Goal: Communication & Community: Answer question/provide support

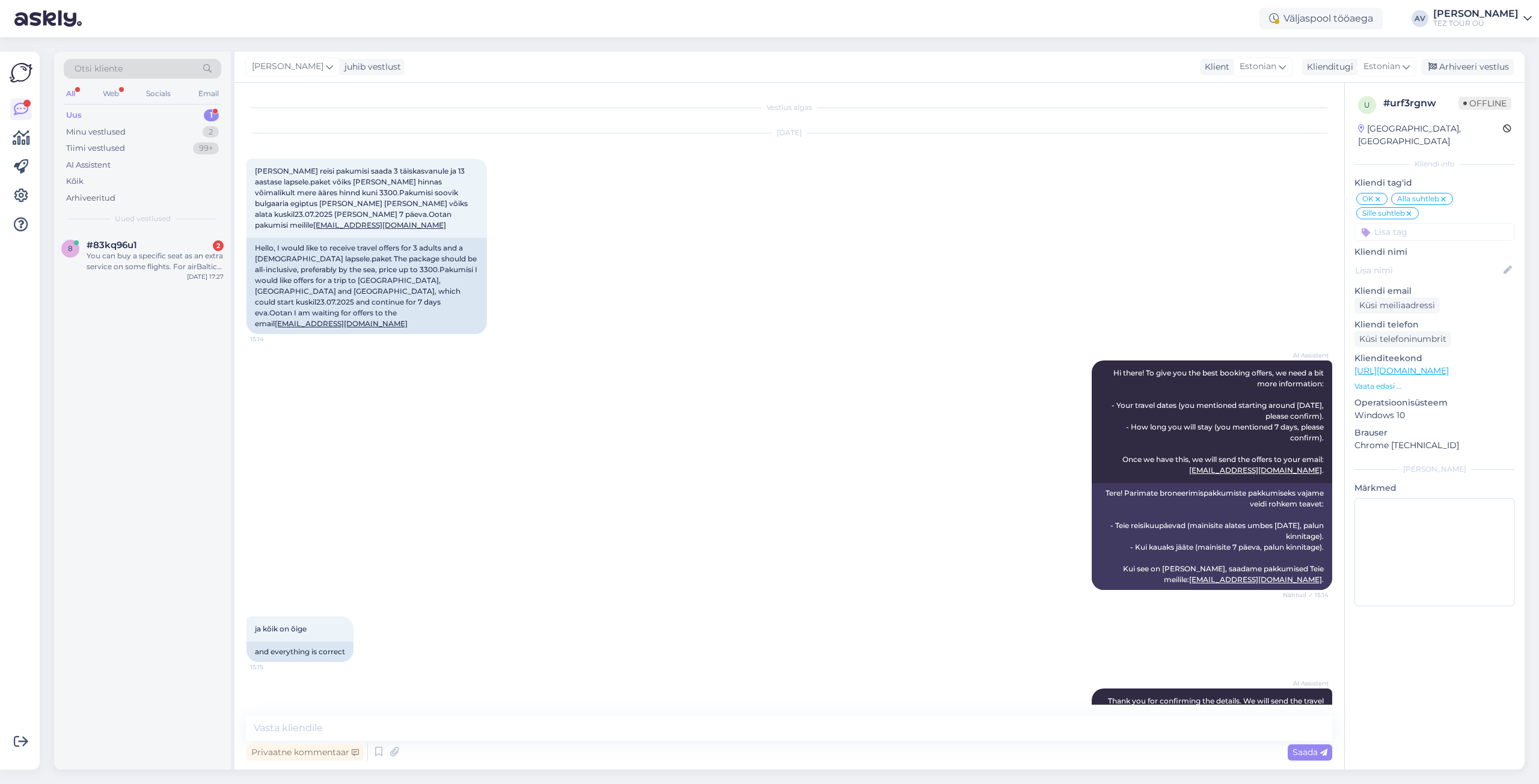
click at [140, 258] on div "You can buy a specific seat as an extra service on some flights. For airBaltic …" at bounding box center [155, 261] width 137 height 21
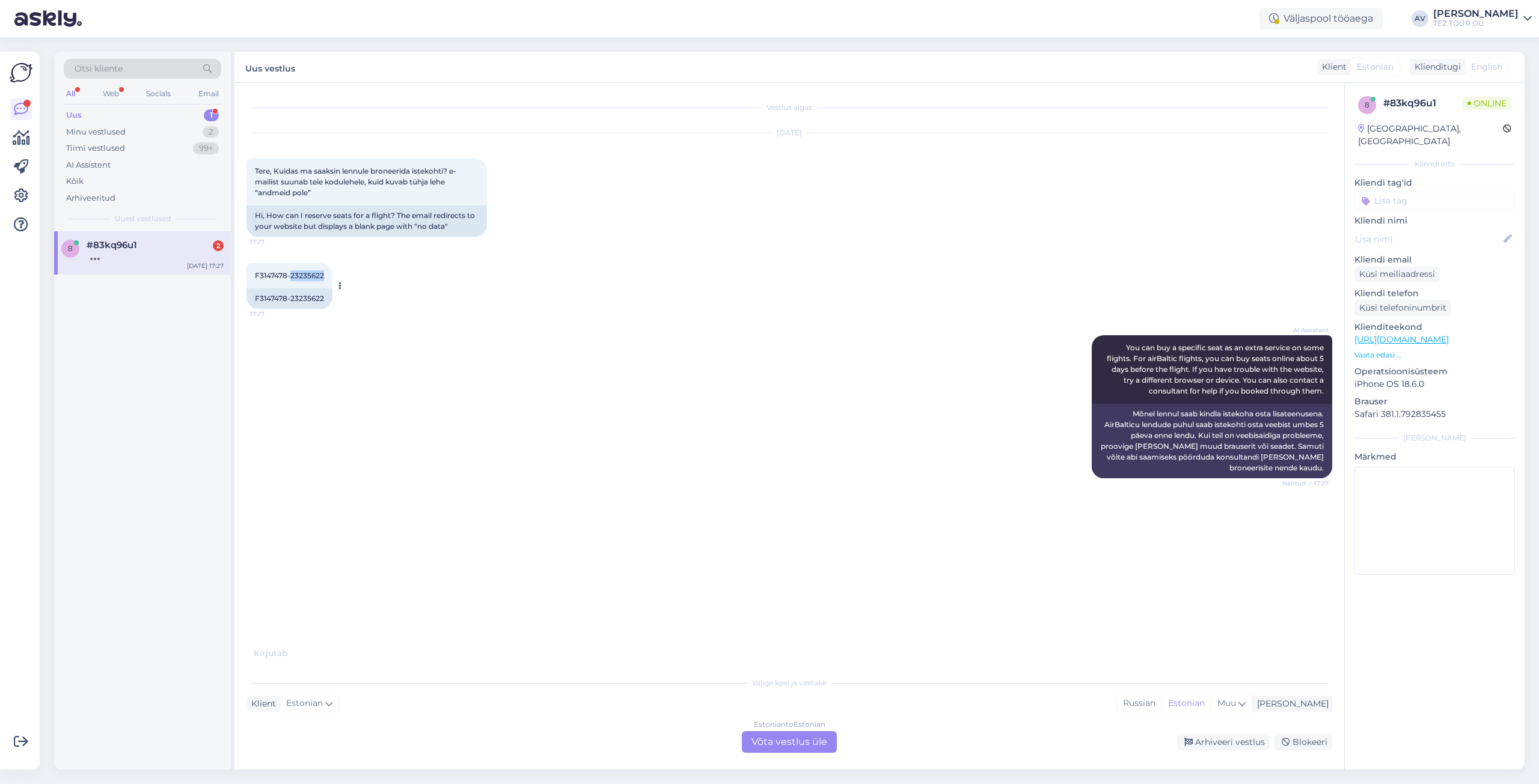
drag, startPoint x: 291, startPoint y: 276, endPoint x: 330, endPoint y: 274, distance: 39.1
click at [330, 274] on div "F3147478-23235622 17:27" at bounding box center [289, 276] width 86 height 25
copy span "23235622"
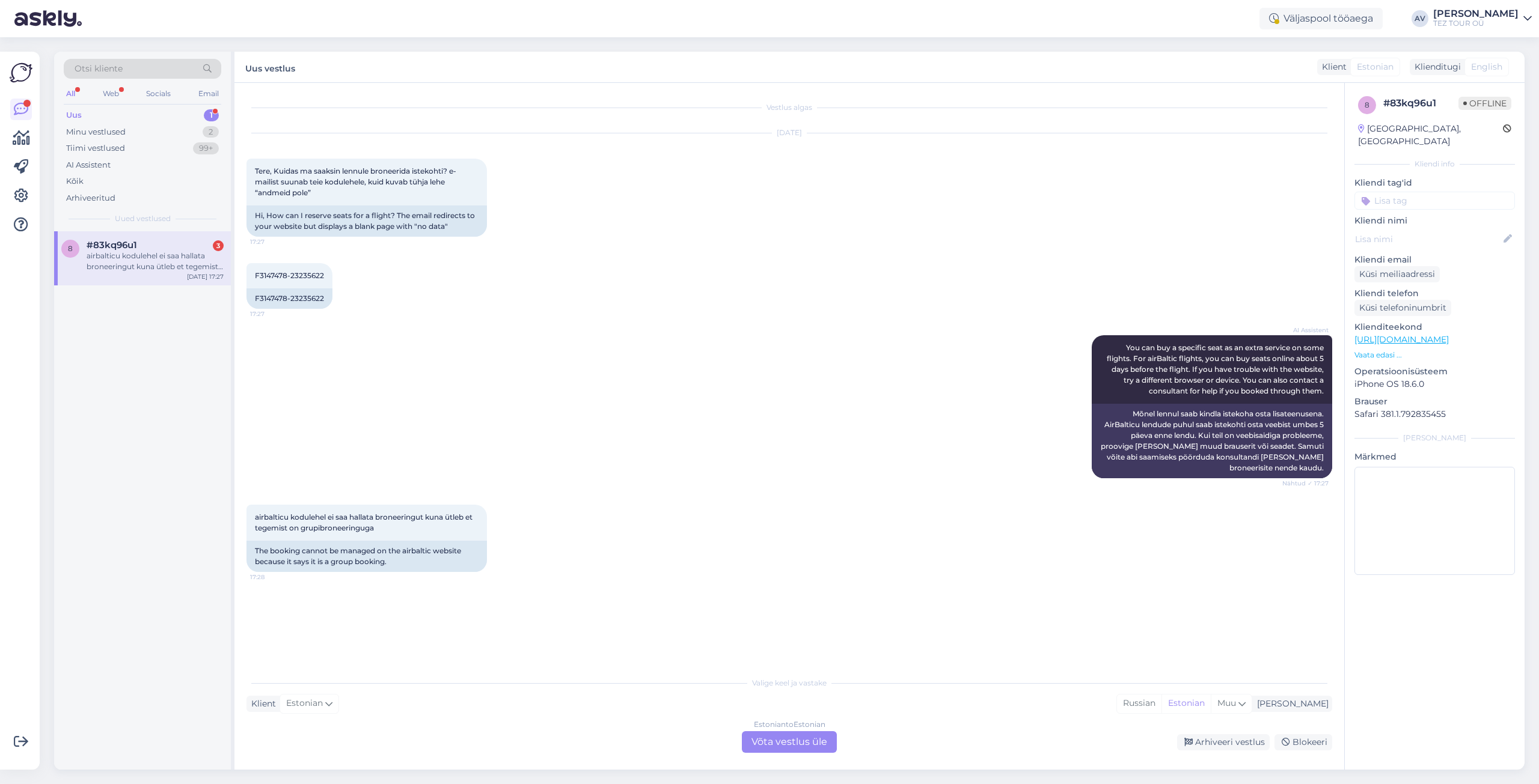
click at [794, 740] on div "Estonian to Estonian Võta vestlus üle" at bounding box center [789, 742] width 95 height 21
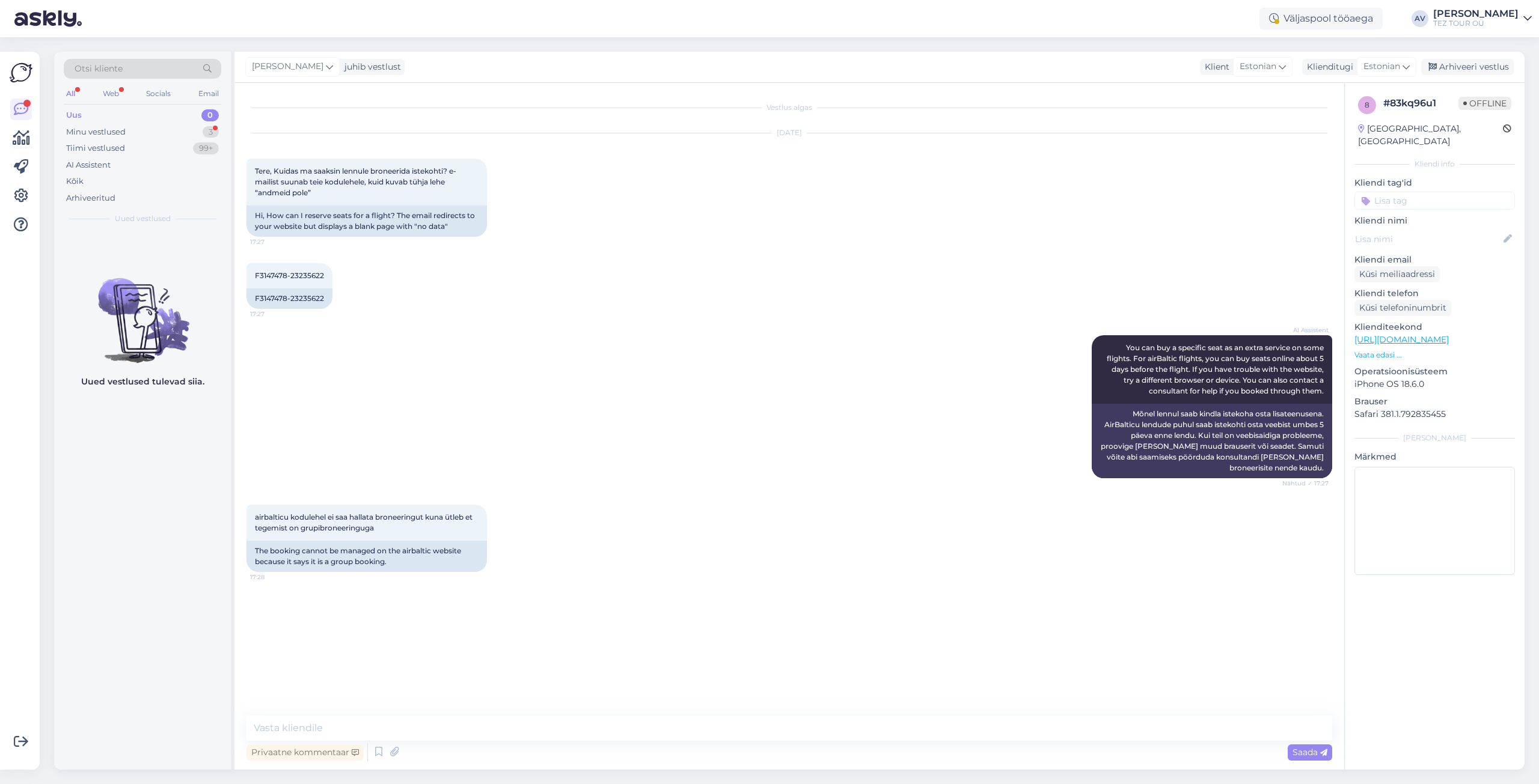
click at [1398, 192] on input at bounding box center [1435, 201] width 160 height 18
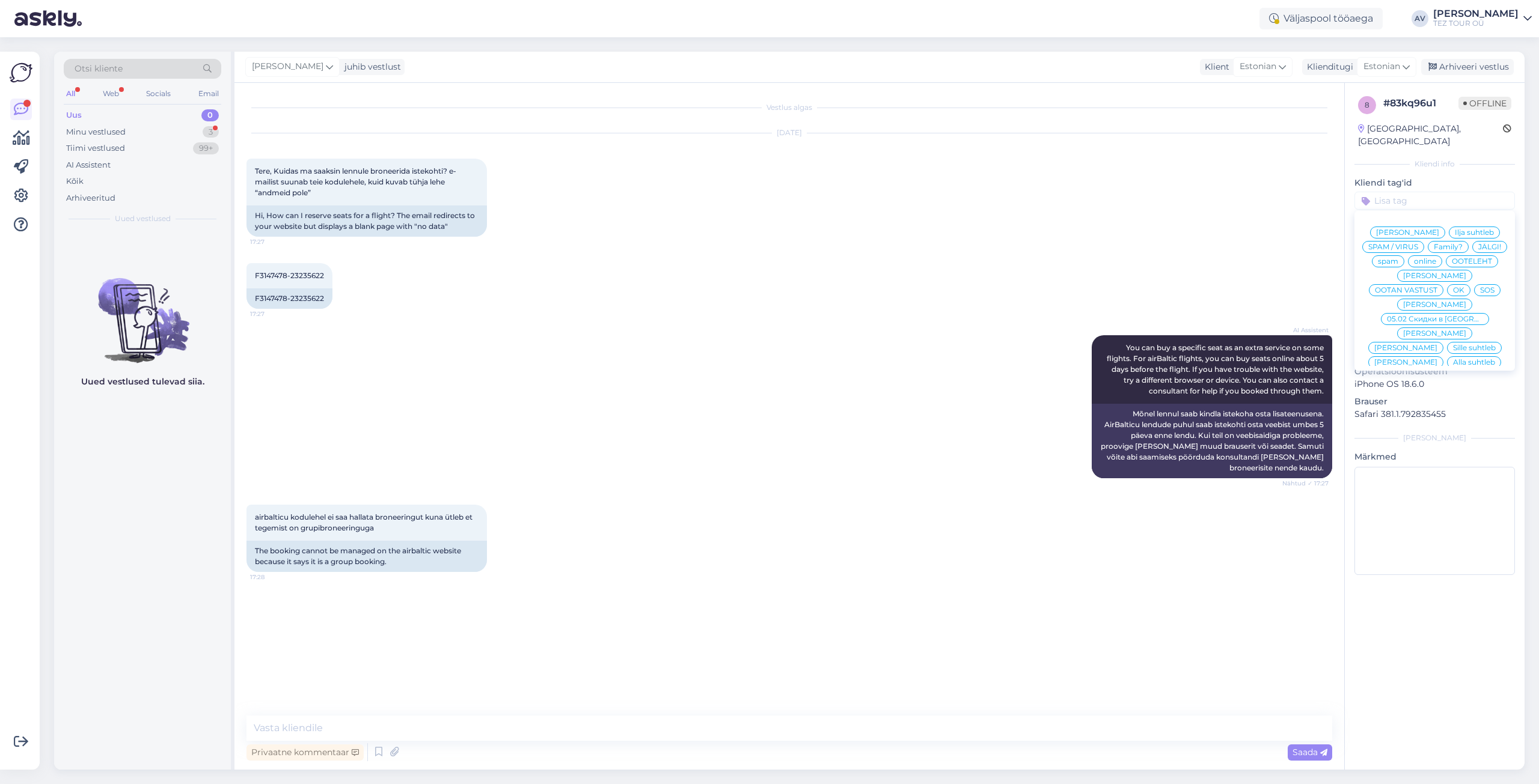
click at [1453, 359] on span "Alla suhtleb" at bounding box center [1474, 363] width 42 height 7
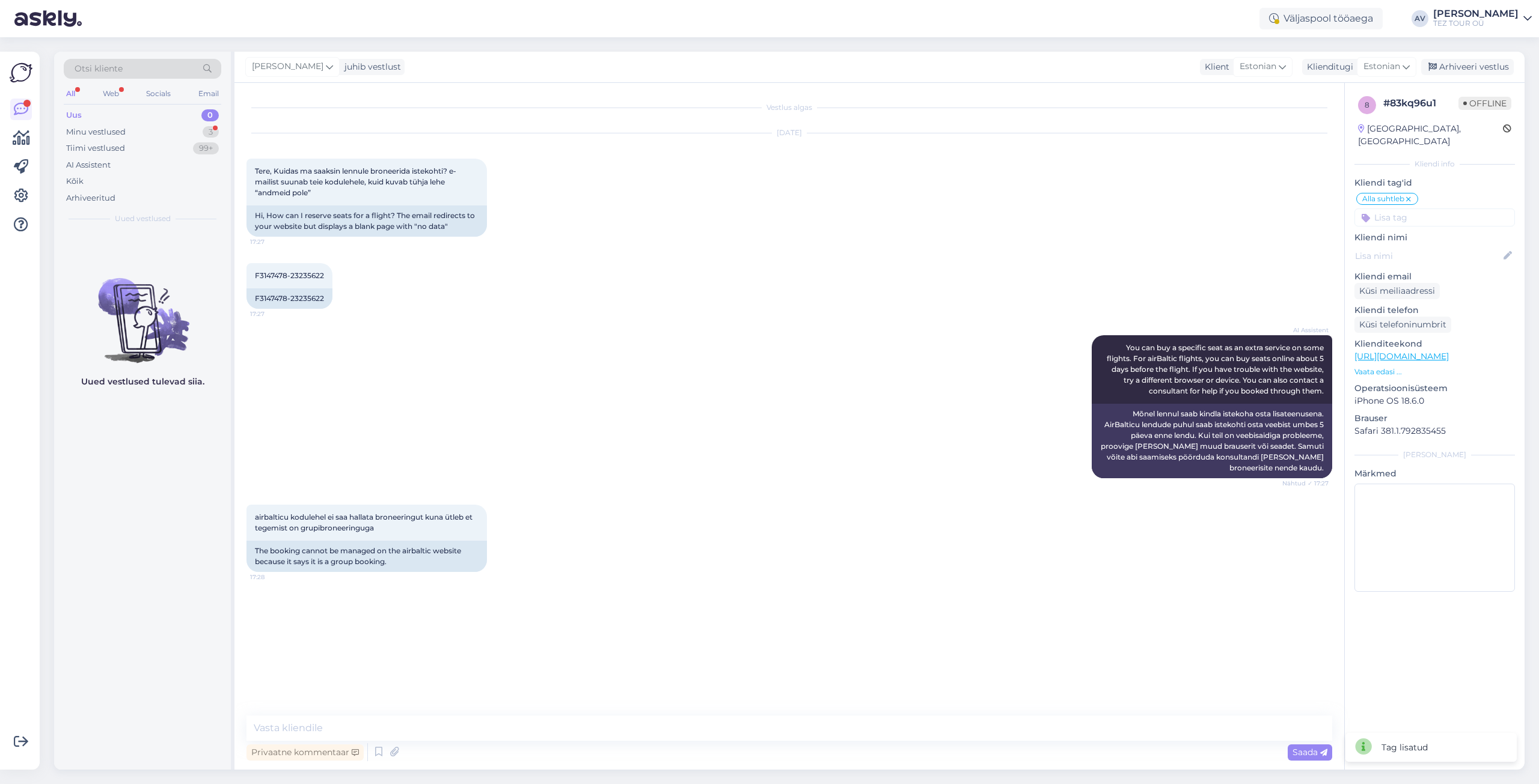
click at [918, 714] on div "Vestlus algas [DATE] Tere, Kuidas ma saaksin lennule broneerida istekohti? e-ma…" at bounding box center [789, 427] width 1110 height 687
click at [928, 727] on textarea at bounding box center [789, 728] width 1086 height 25
type textarea "t"
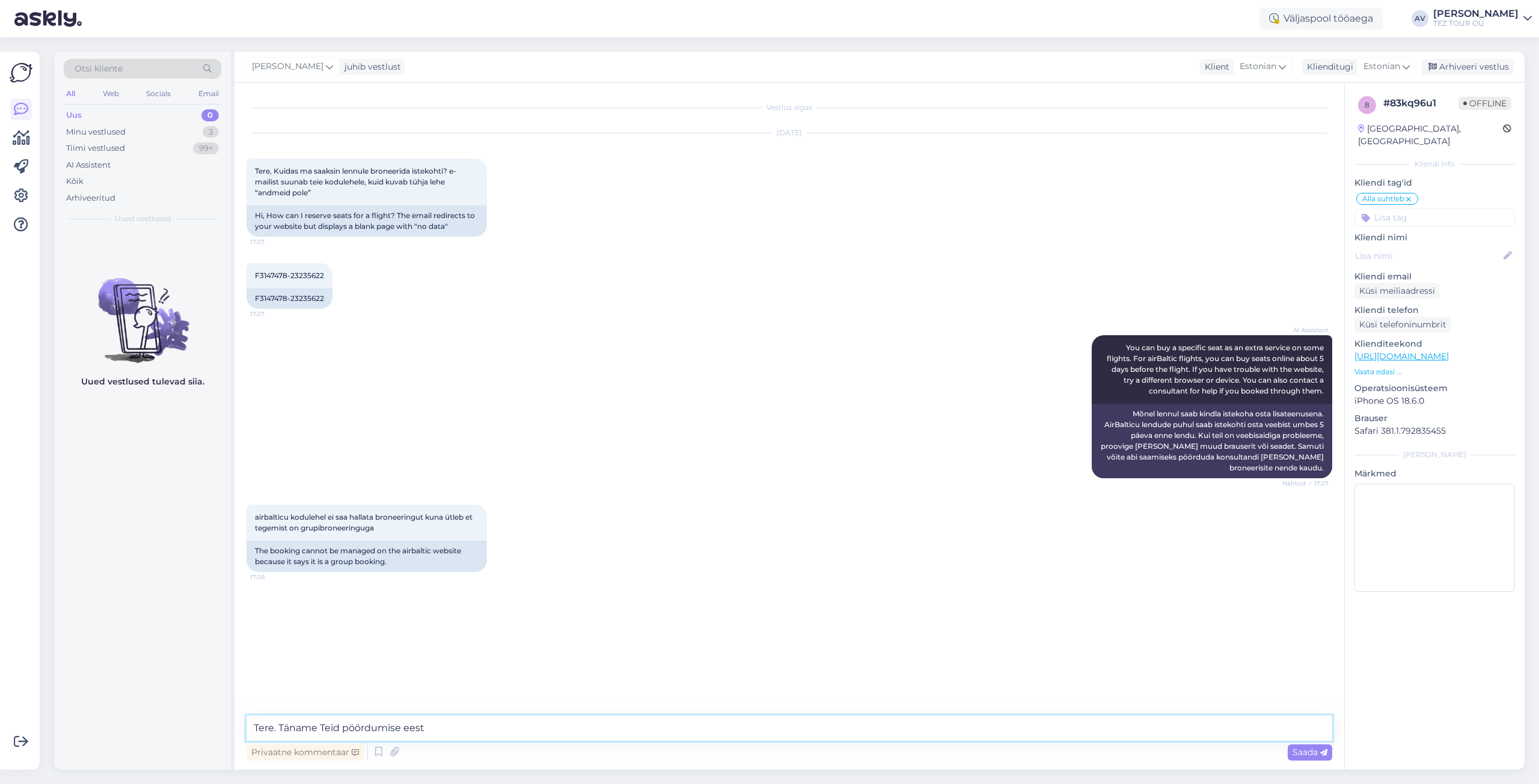
type textarea "Tere. Täname Teid pöördumise eest."
paste textarea "Saadan teile turismimemo, mis sisaldab vajalikku teavet."
click at [296, 728] on textarea "Saadan teile turismimemo, mis sisaldab vajalikku teavet." at bounding box center [789, 728] width 1086 height 25
type textarea "Saadan Teile turismimemo, mis sisaldab vajalikku teavet."
click at [1307, 751] on span "Saada" at bounding box center [1309, 752] width 35 height 11
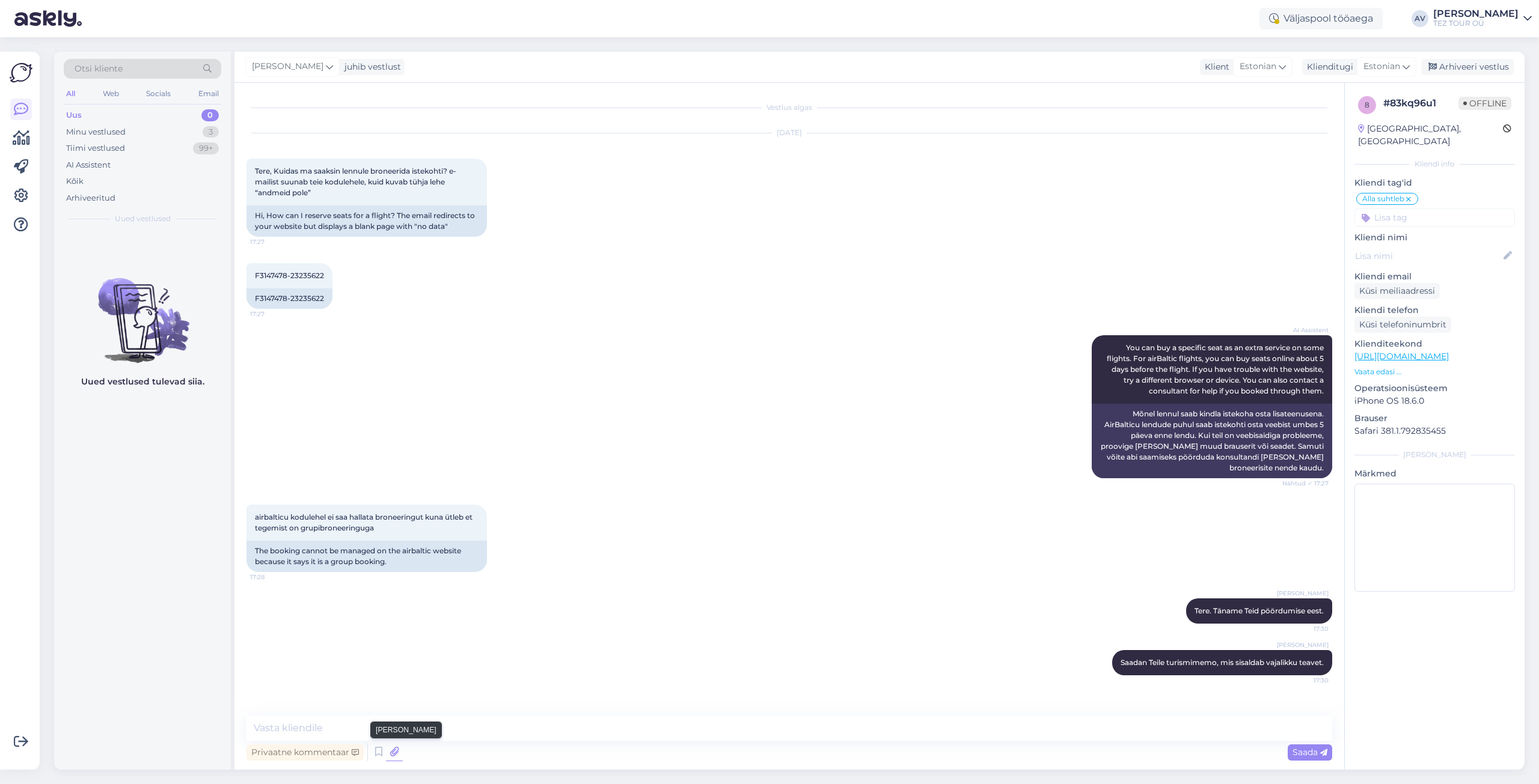
click at [391, 749] on icon at bounding box center [394, 752] width 17 height 18
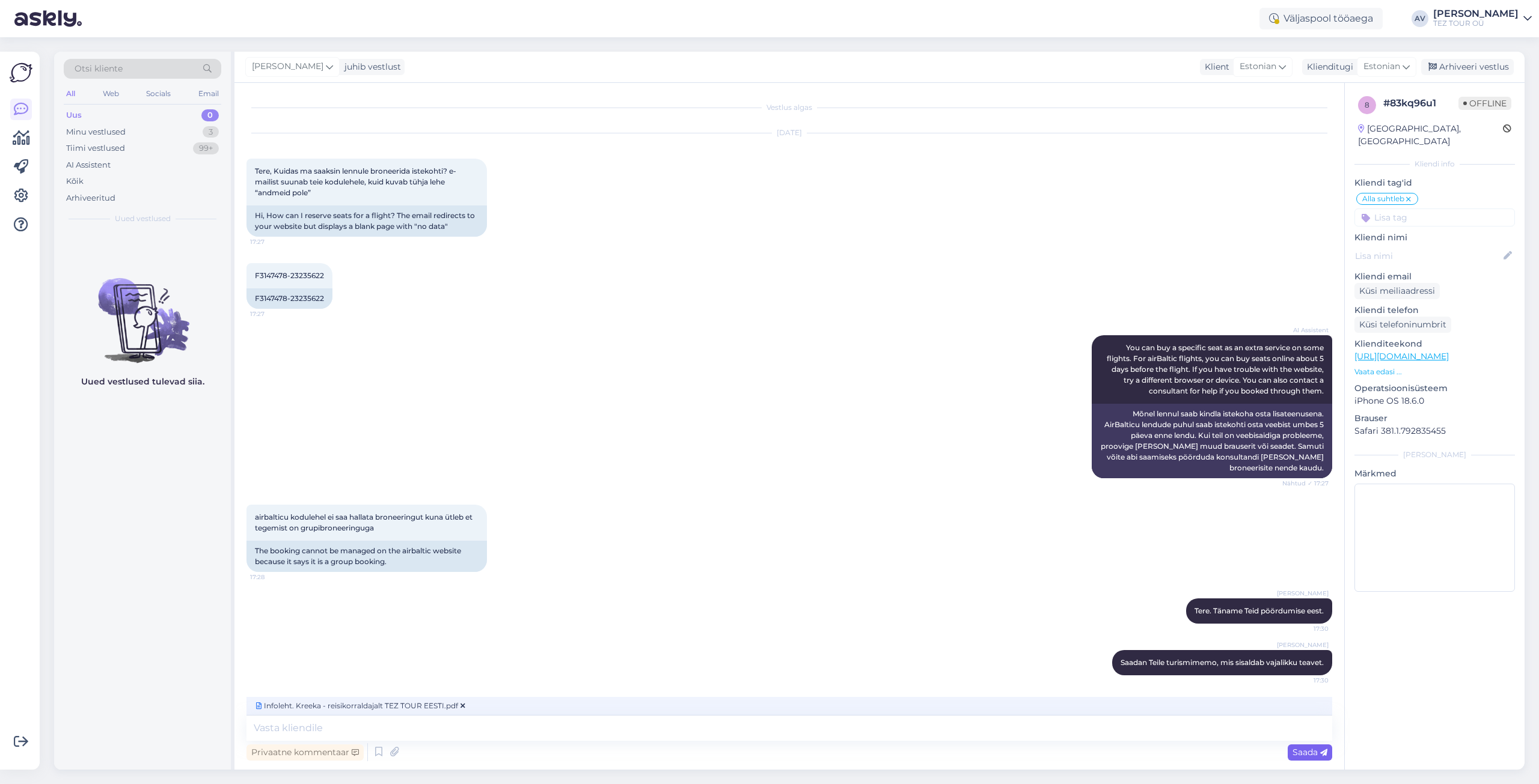
click at [1307, 753] on span "Saada" at bounding box center [1309, 752] width 35 height 11
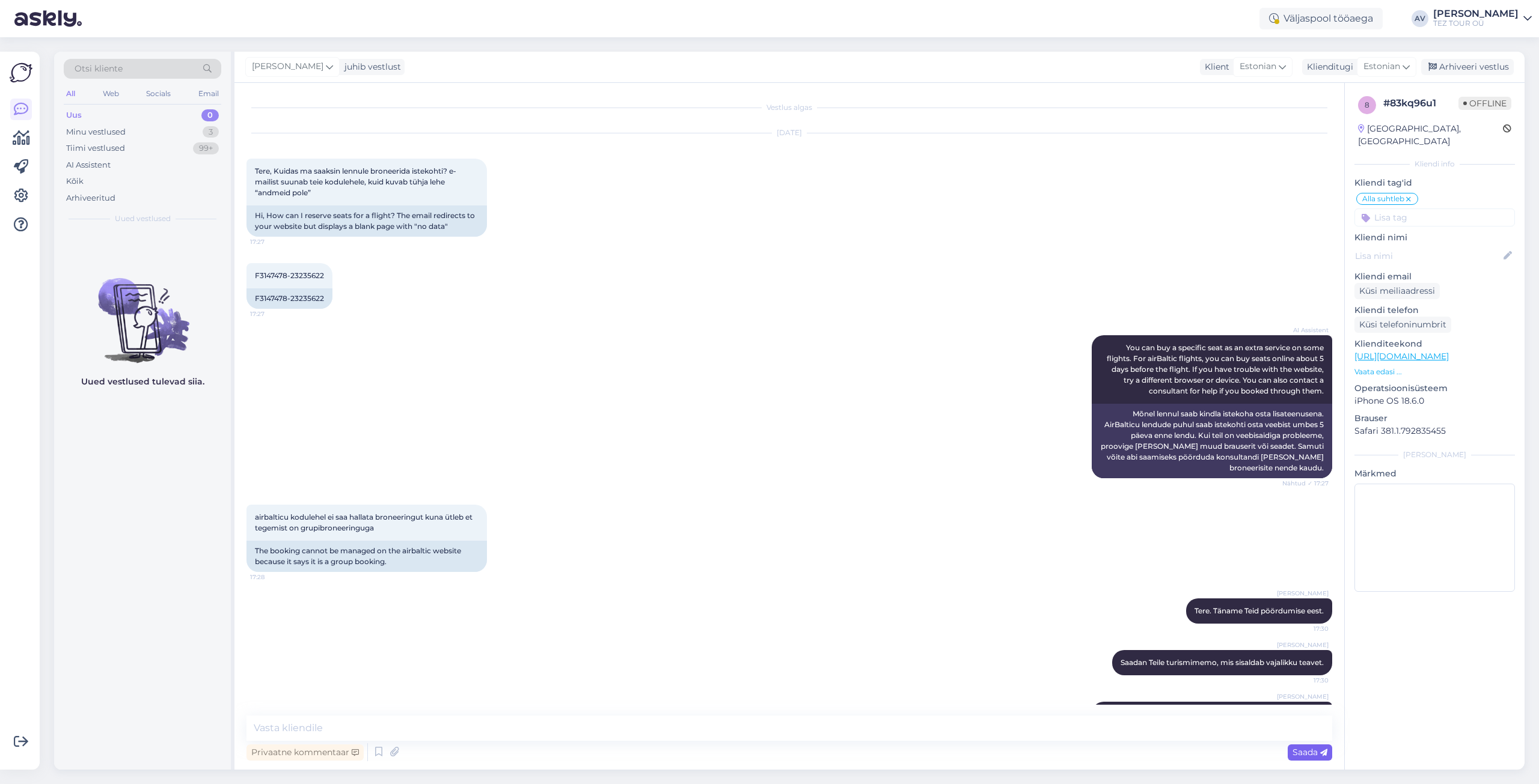
scroll to position [36, 0]
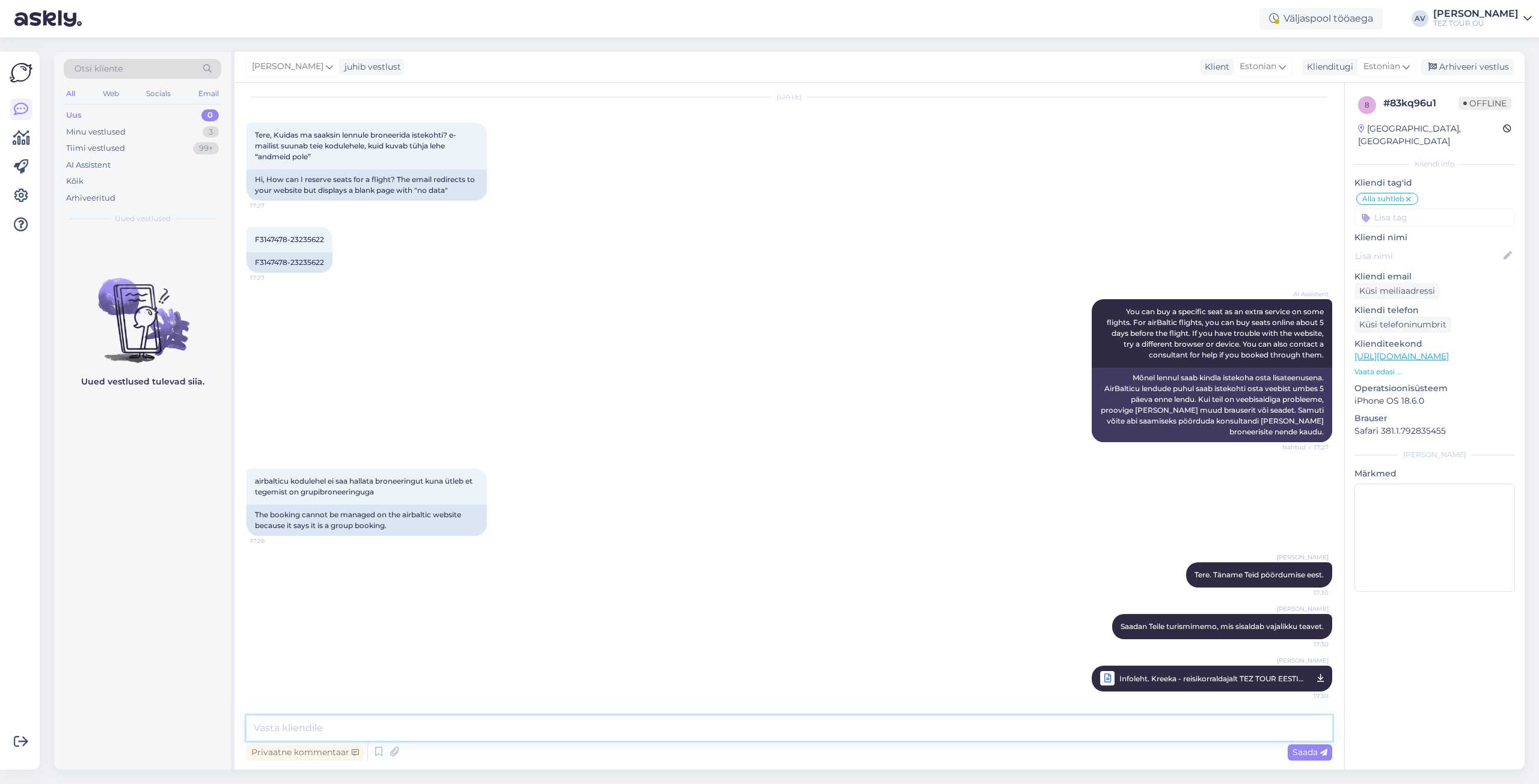
click at [569, 724] on textarea at bounding box center [789, 728] width 1086 height 25
paste textarea "Lennule registreerimine: Regulaarlennud – iseseisev online сheck-in (e-piletid …"
type textarea "Lennule registreerimine: Regulaarlennud – iseseisev online сheck-in (e-piletid …"
click at [1296, 754] on span "Saada" at bounding box center [1309, 752] width 35 height 11
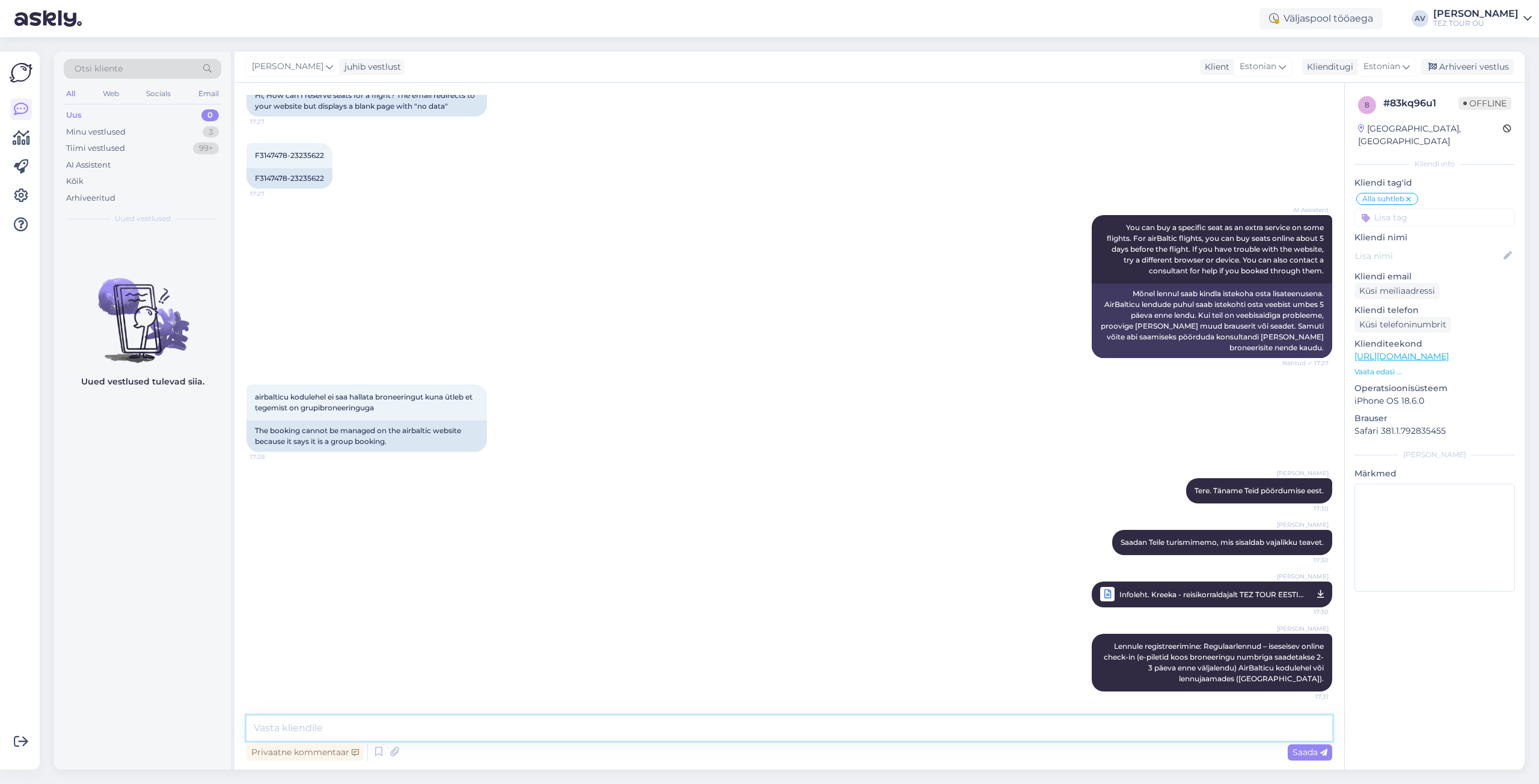
click at [624, 728] on textarea at bounding box center [789, 728] width 1086 height 25
paste textarea "AirBaltic BOOKING REF: PH9FW4"
type textarea "AirBaltic BOOKING REF: PH9FW4"
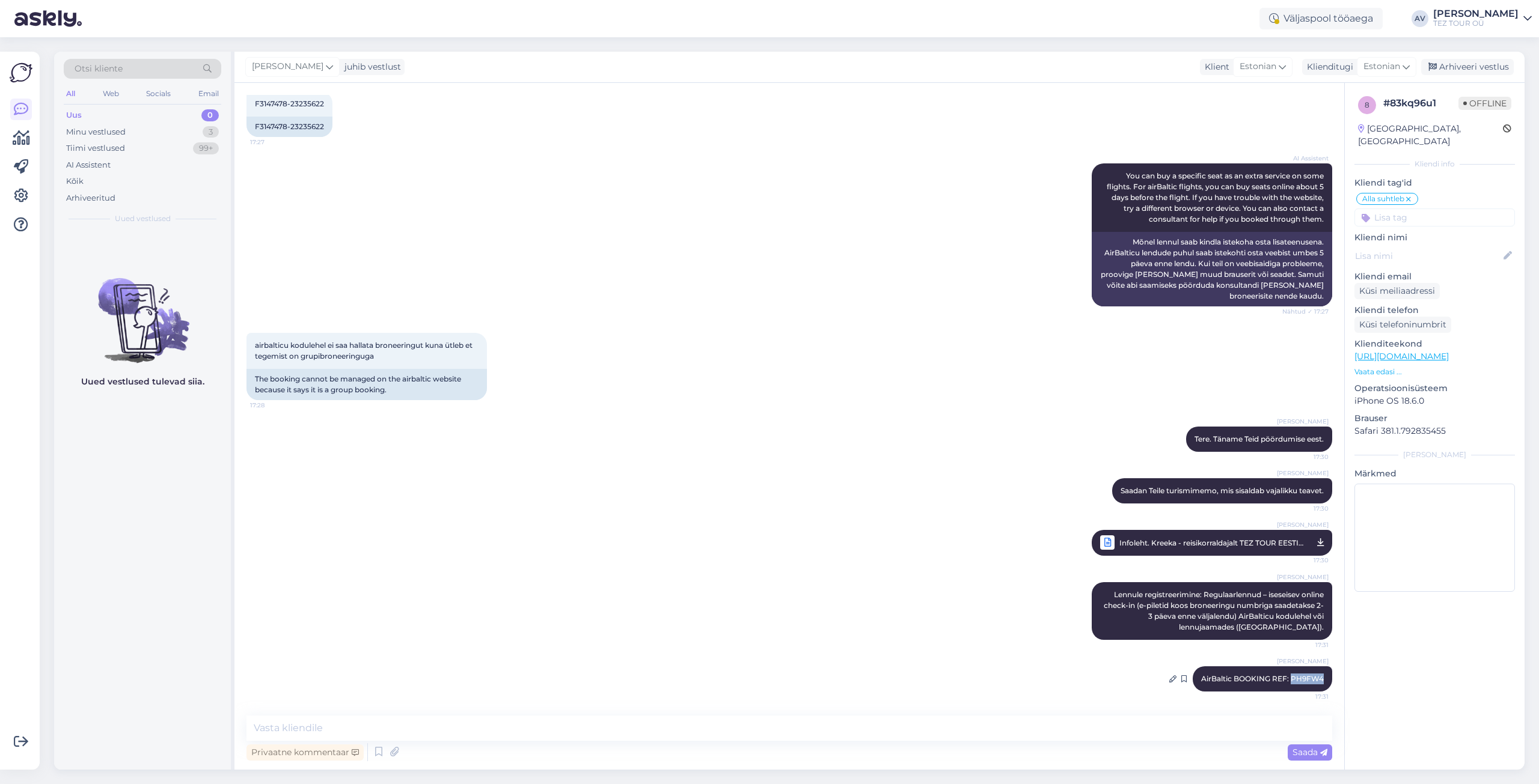
drag, startPoint x: 1283, startPoint y: 679, endPoint x: 1318, endPoint y: 679, distance: 35.0
click at [1318, 679] on div "[PERSON_NAME] AirBaltic BOOKING REF: PH9FW4 17:31" at bounding box center [1262, 679] width 140 height 25
copy span "PH9FW4"
click at [1455, 64] on div "Arhiveeri vestlus" at bounding box center [1468, 67] width 93 height 16
